Goal: Information Seeking & Learning: Learn about a topic

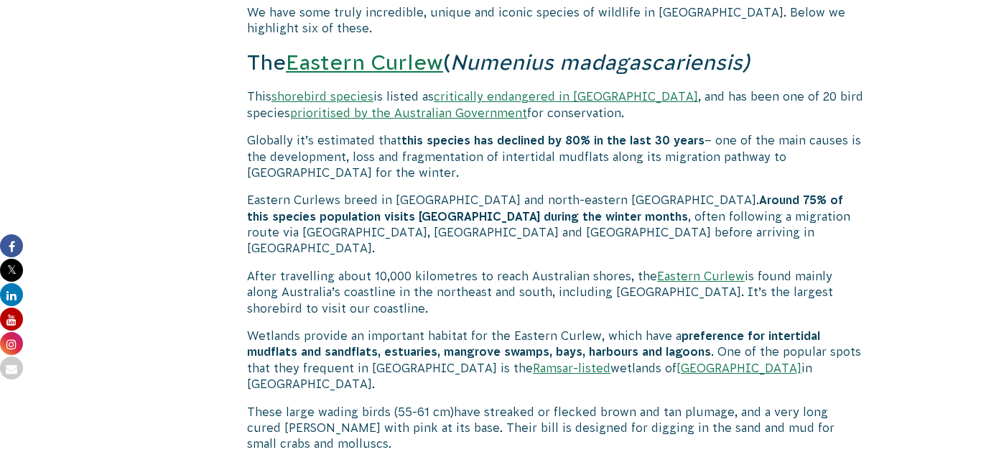
scroll to position [1188, 0]
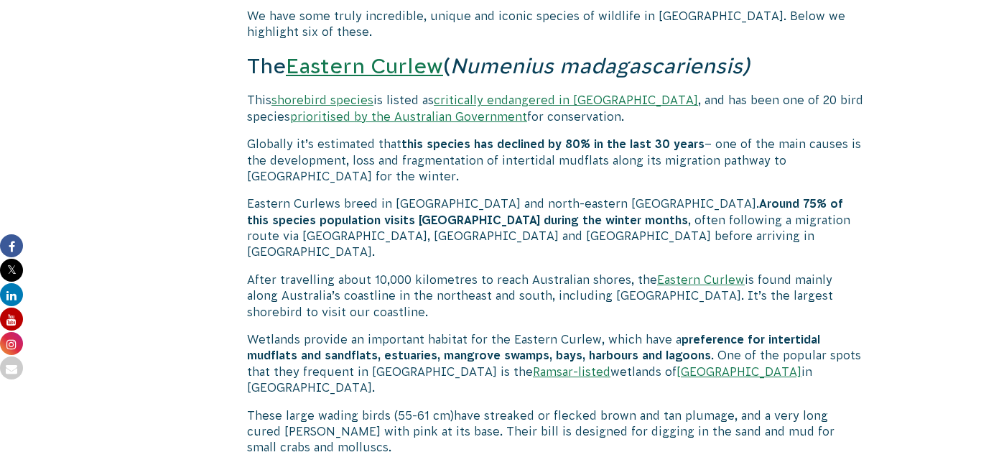
click at [325, 70] on link "Eastern Curlew" at bounding box center [364, 66] width 157 height 24
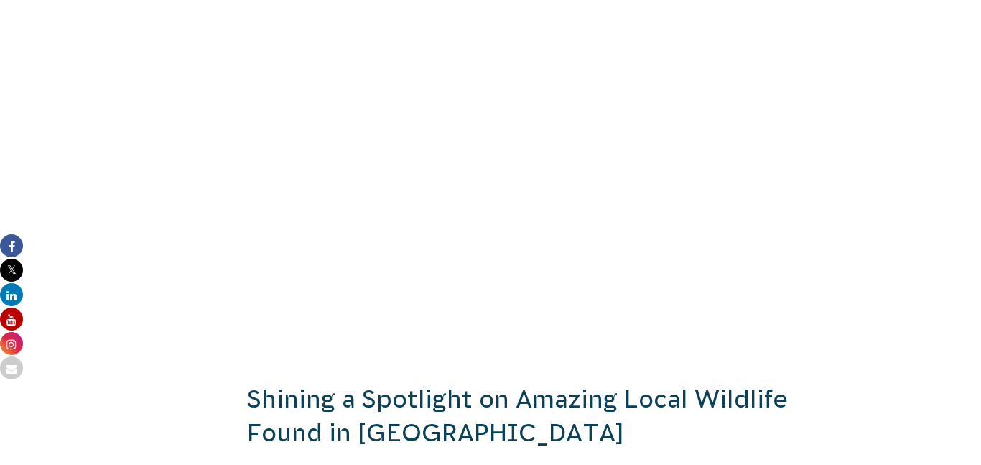
scroll to position [751, 0]
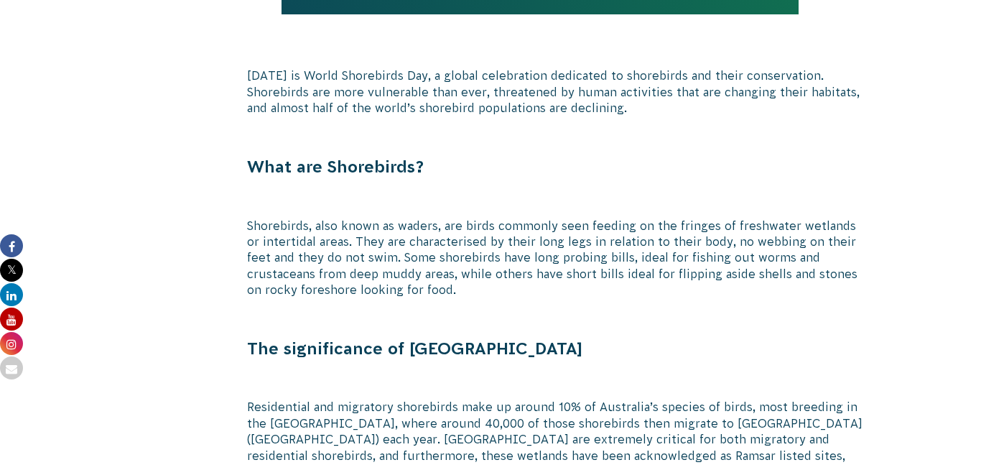
scroll to position [806, 0]
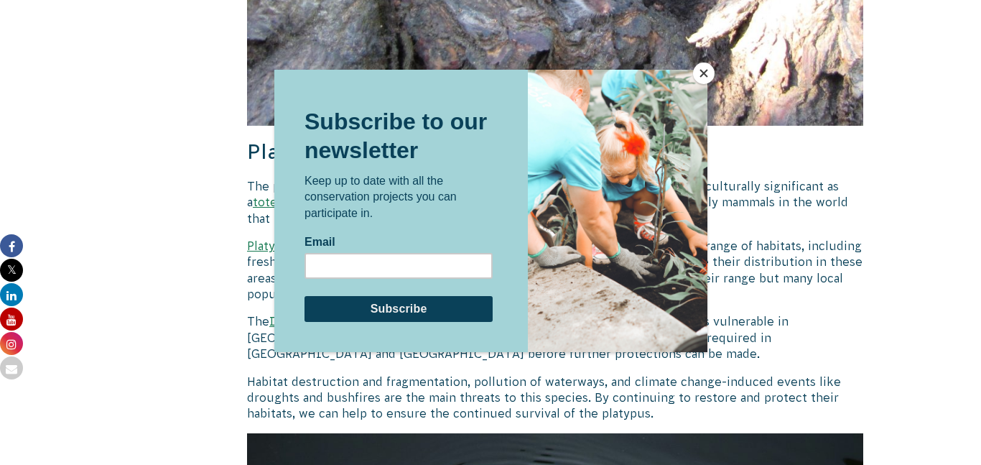
scroll to position [2860, 0]
click at [706, 73] on button "Close" at bounding box center [704, 73] width 22 height 22
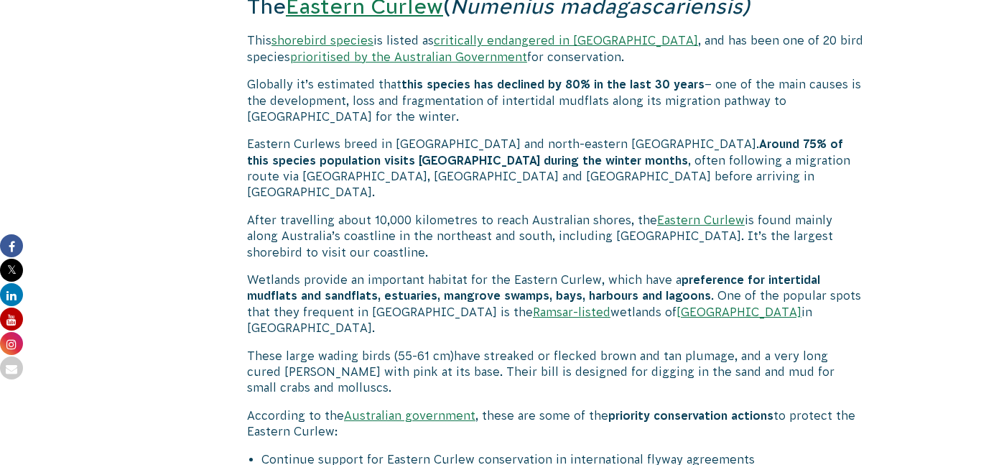
scroll to position [0, 0]
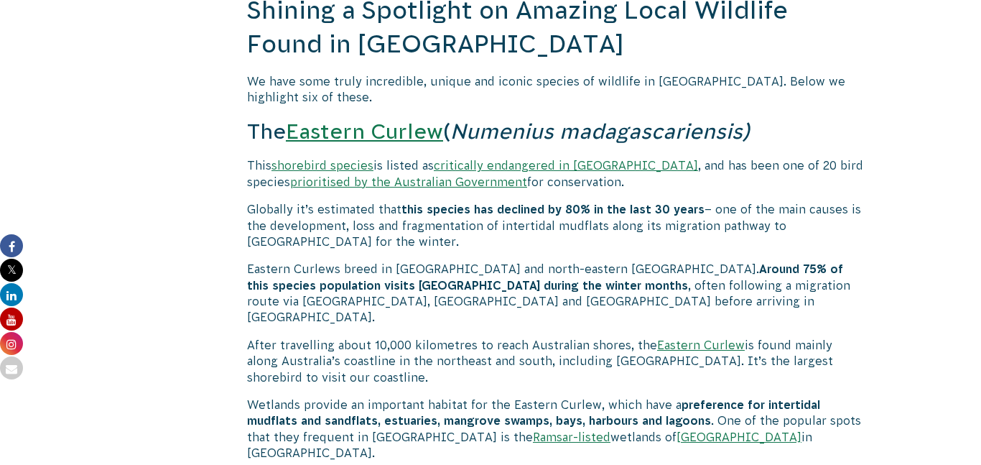
scroll to position [1057, 0]
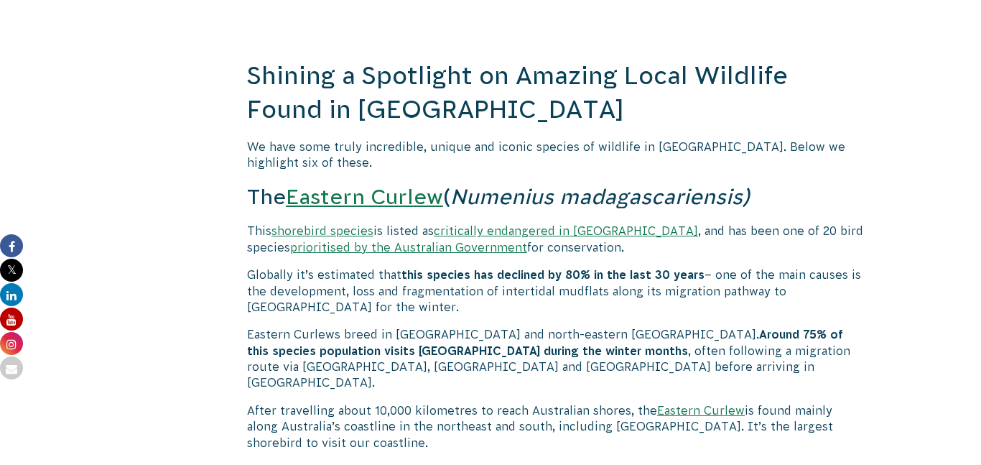
click at [419, 196] on link "Eastern Curlew" at bounding box center [364, 197] width 157 height 24
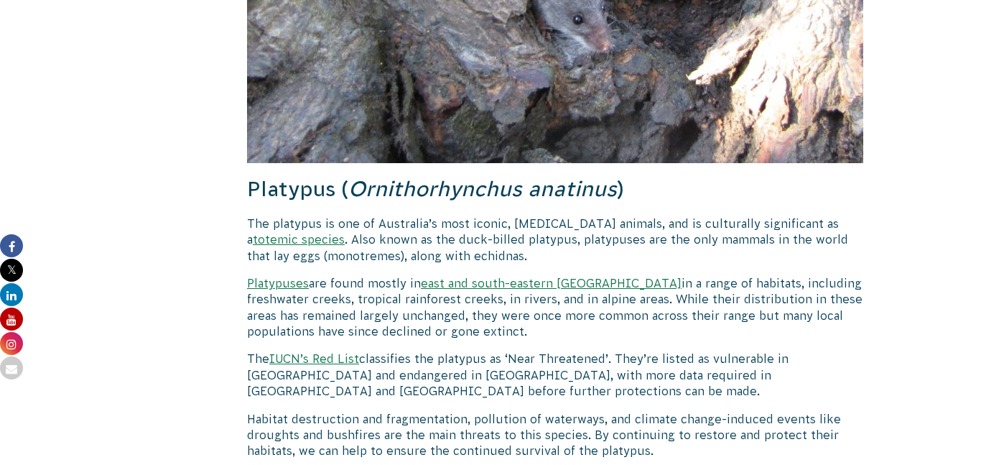
scroll to position [2823, 0]
click at [289, 276] on link "Platypuses" at bounding box center [278, 282] width 62 height 13
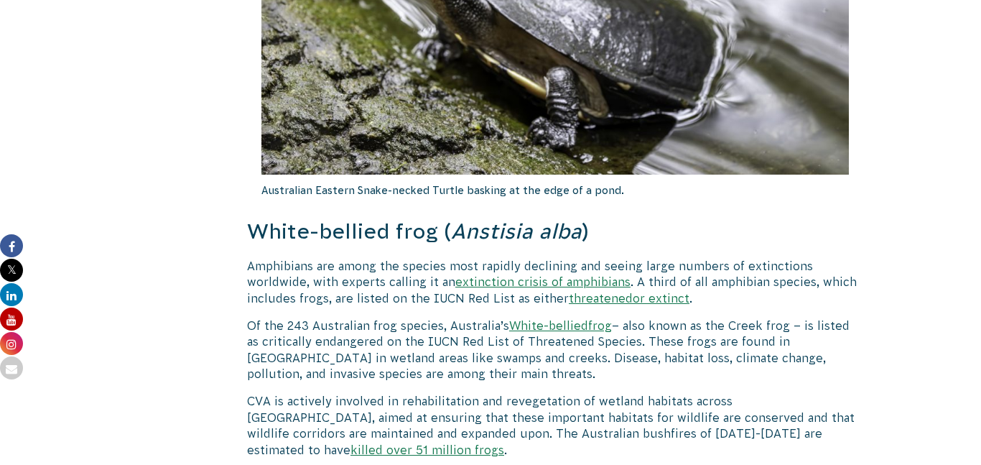
scroll to position [4957, 0]
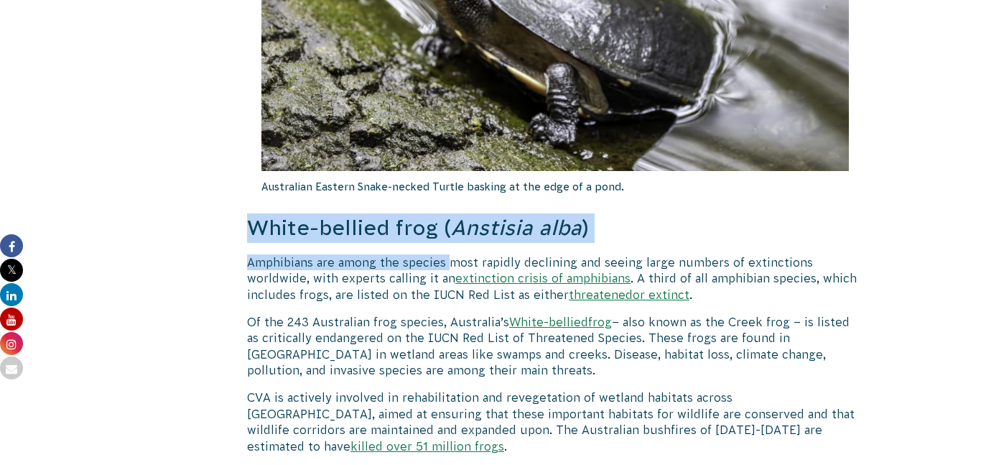
drag, startPoint x: 249, startPoint y: 159, endPoint x: 450, endPoint y: 178, distance: 202.0
click at [430, 213] on h3 "White-bellied frog ( Anstisia alba )" at bounding box center [555, 227] width 616 height 29
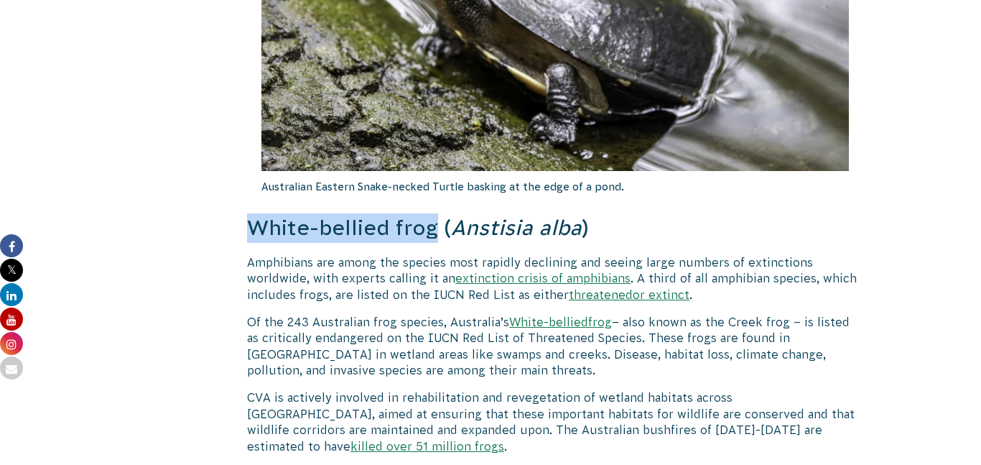
drag, startPoint x: 434, startPoint y: 167, endPoint x: 238, endPoint y: 158, distance: 196.3
copy h3 "White-bellied frog"
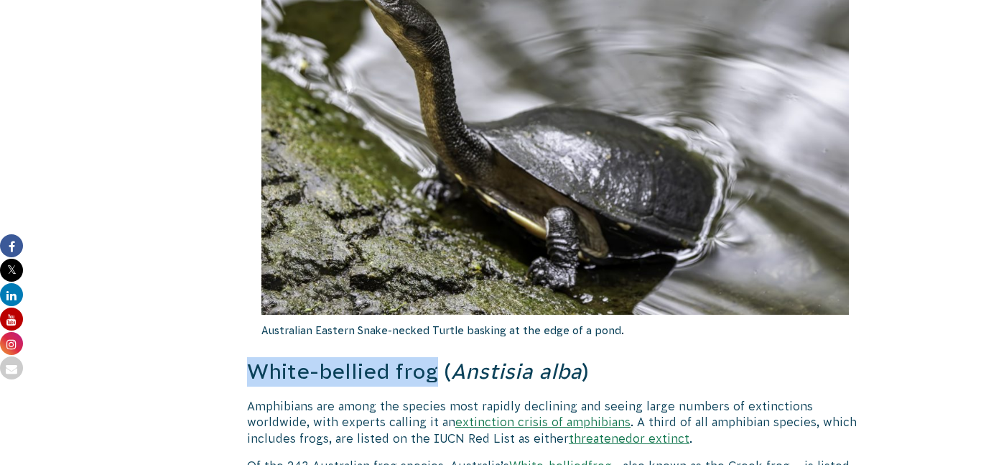
scroll to position [4803, 0]
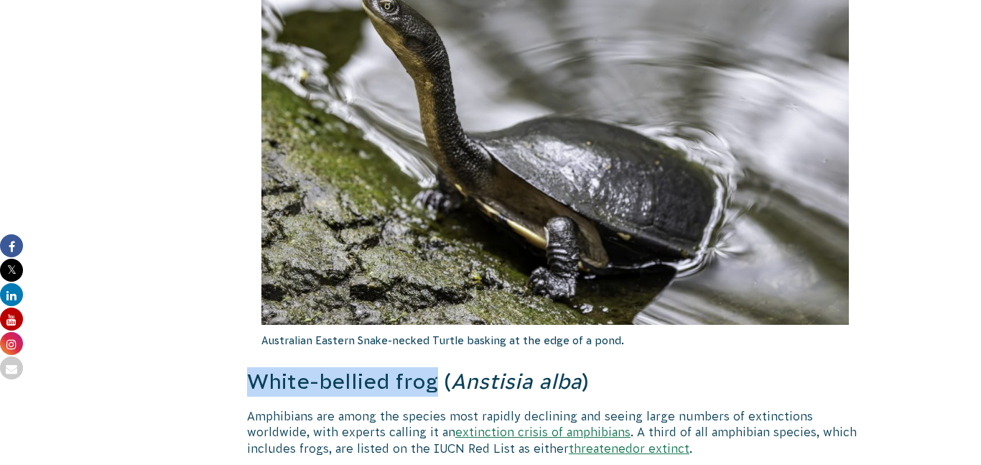
copy h3 "White-bellied frog"
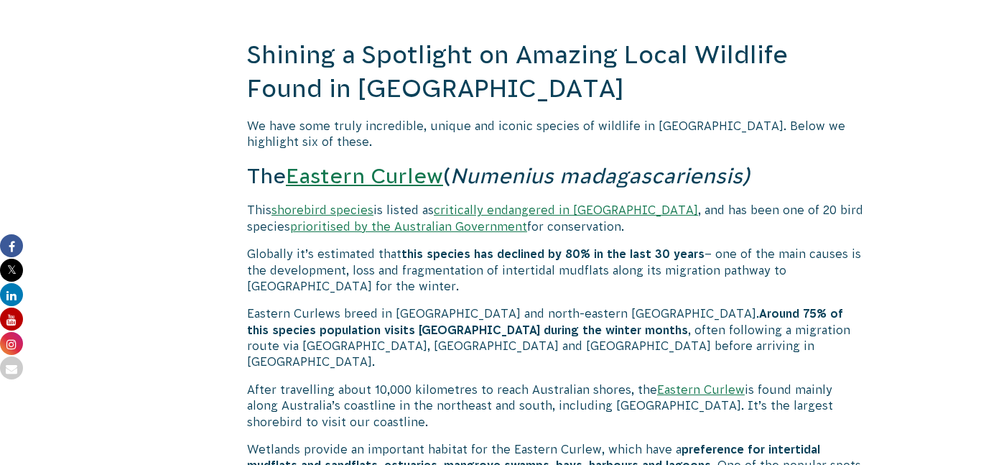
scroll to position [1082, 0]
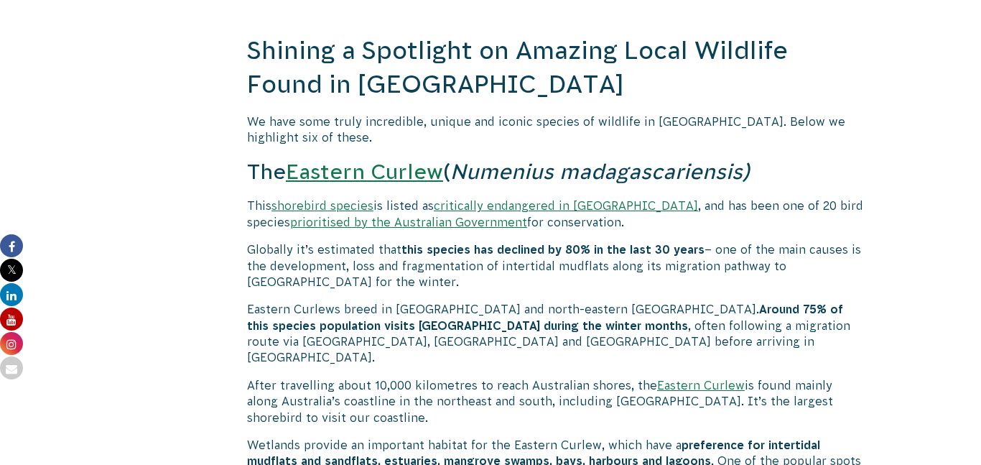
click at [409, 170] on link "Eastern Curlew" at bounding box center [364, 171] width 157 height 24
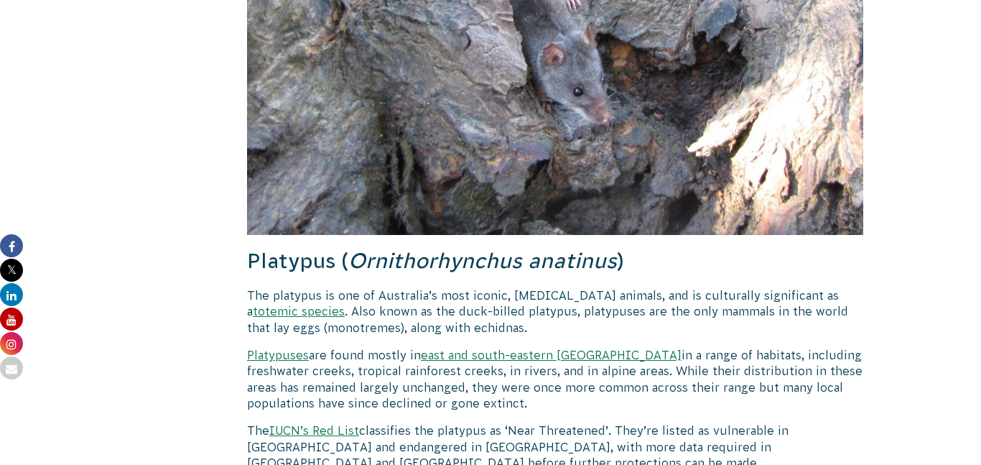
scroll to position [2795, 0]
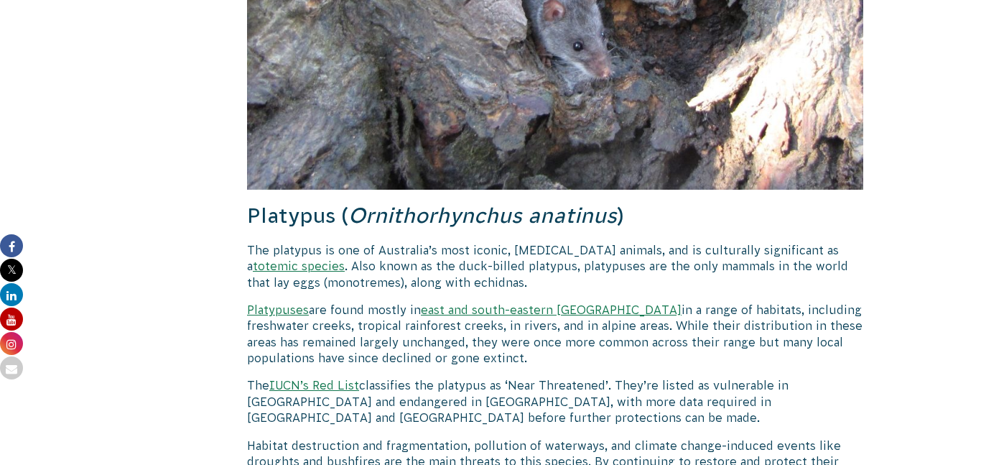
drag, startPoint x: 331, startPoint y: 169, endPoint x: 226, endPoint y: 164, distance: 105.7
drag, startPoint x: 243, startPoint y: 164, endPoint x: 334, endPoint y: 175, distance: 91.2
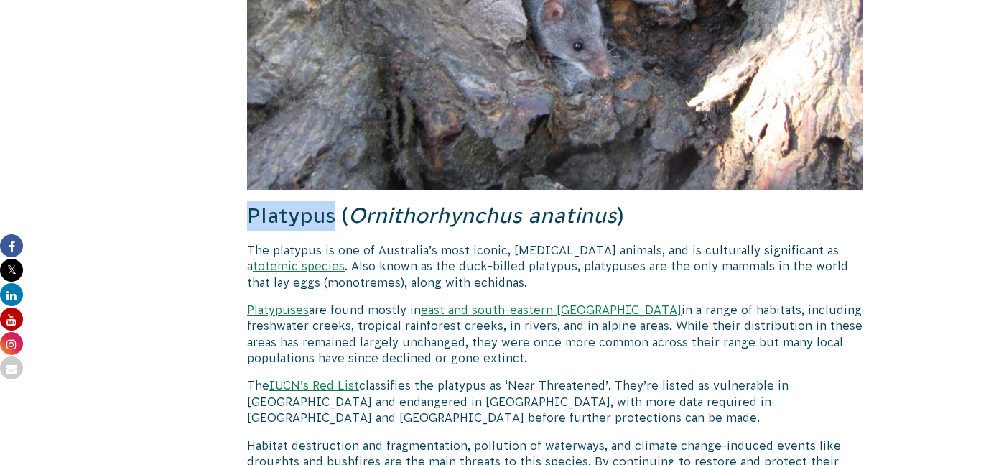
copy h3 "Platypus"
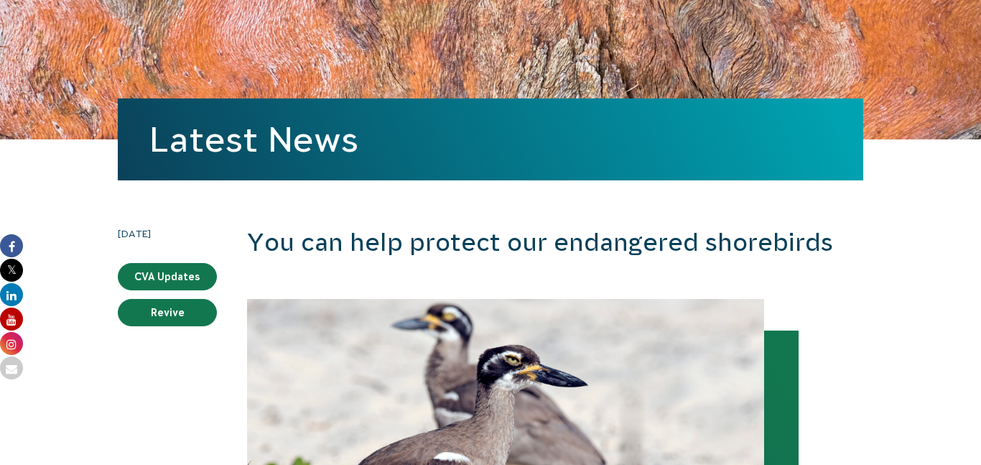
scroll to position [134, 0]
